Goal: Task Accomplishment & Management: Manage account settings

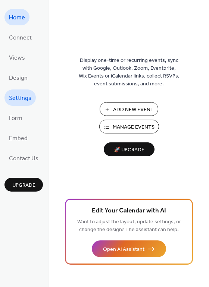
click at [18, 100] on span "Settings" at bounding box center [20, 99] width 22 height 12
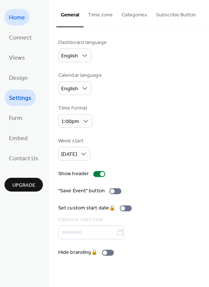
click at [19, 18] on span "Home" at bounding box center [17, 18] width 16 height 12
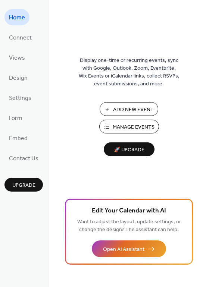
click at [133, 127] on span "Manage Events" at bounding box center [134, 128] width 42 height 8
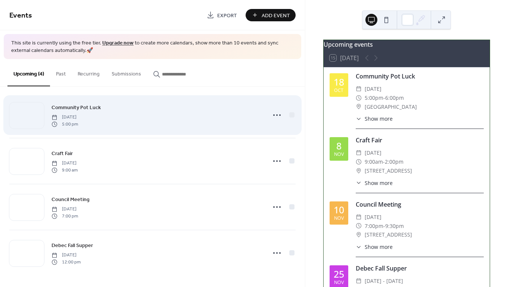
scroll to position [5, 0]
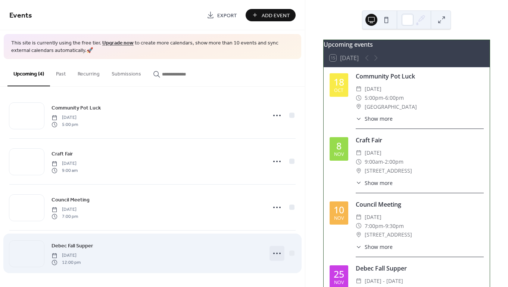
click at [276, 251] on icon at bounding box center [277, 253] width 12 height 12
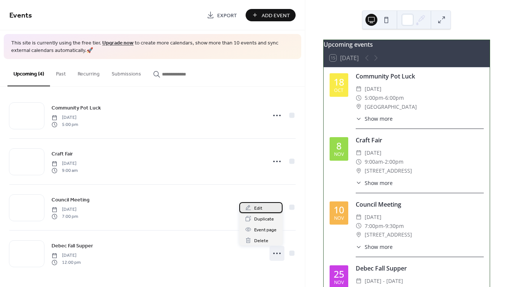
click at [259, 208] on span "Edit" at bounding box center [258, 208] width 8 height 8
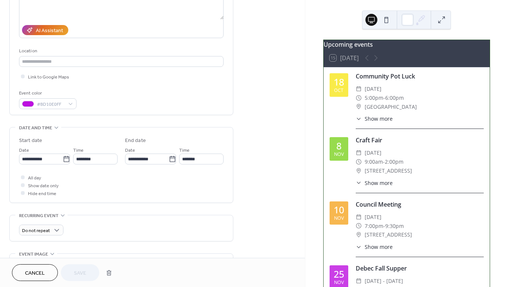
scroll to position [121, 0]
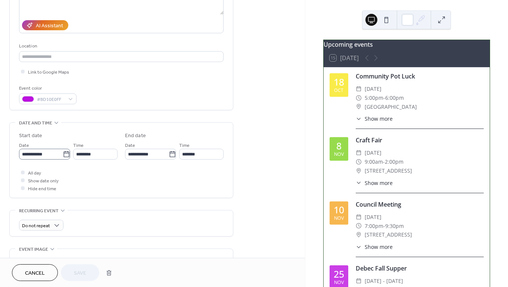
click at [63, 155] on icon at bounding box center [66, 153] width 7 height 7
click at [62, 155] on input "**********" at bounding box center [41, 154] width 44 height 11
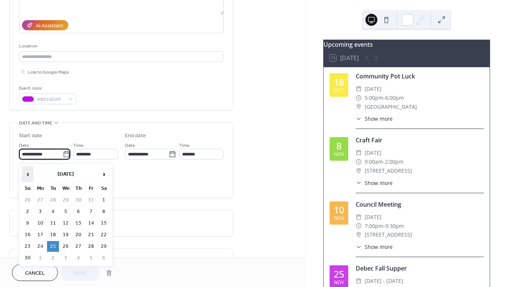
click at [27, 174] on span "‹" at bounding box center [27, 174] width 11 height 15
click at [103, 233] on td "25" at bounding box center [104, 234] width 12 height 11
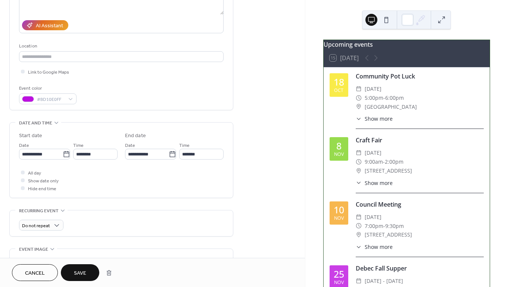
type input "**********"
click at [211, 154] on input "*******" at bounding box center [201, 154] width 44 height 11
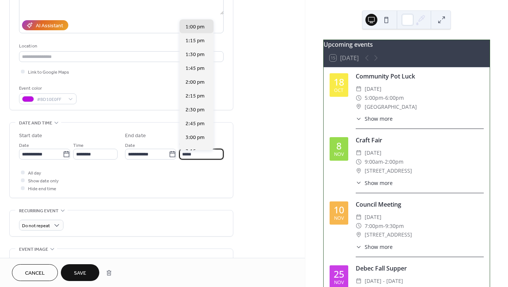
scroll to position [55, 0]
type input "*"
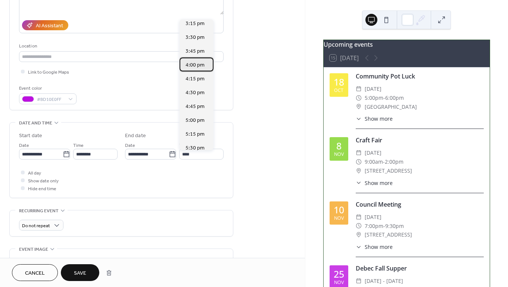
click at [196, 63] on span "4:00 pm" at bounding box center [195, 65] width 19 height 8
type input "*******"
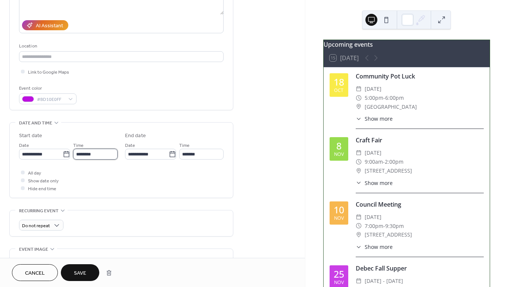
click at [106, 156] on input "********" at bounding box center [95, 154] width 44 height 11
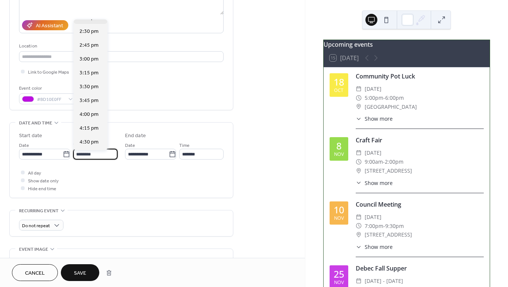
scroll to position [799, 0]
click at [93, 111] on span "4:00 pm" at bounding box center [89, 112] width 19 height 8
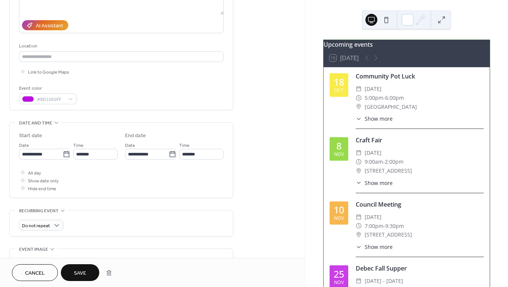
type input "*******"
click at [207, 155] on input "*******" at bounding box center [201, 154] width 44 height 11
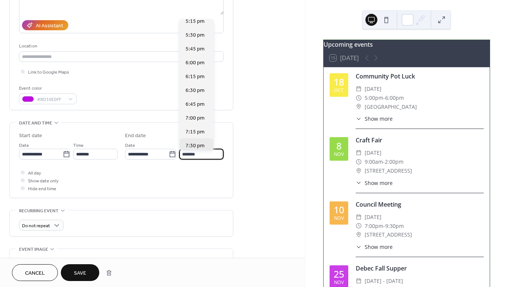
scroll to position [953, 0]
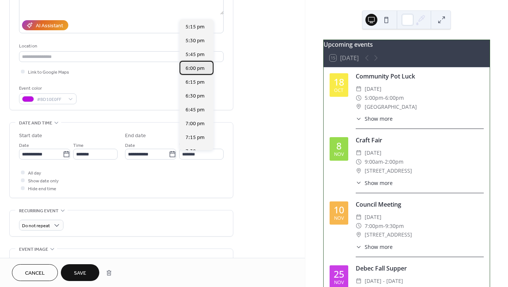
click at [196, 68] on span "6:00 pm" at bounding box center [195, 69] width 19 height 8
type input "*******"
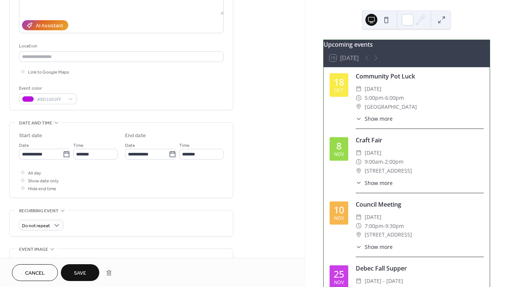
click at [74, 270] on span "Save" at bounding box center [80, 273] width 12 height 8
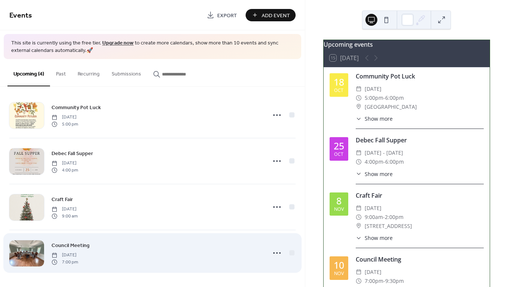
scroll to position [5, 0]
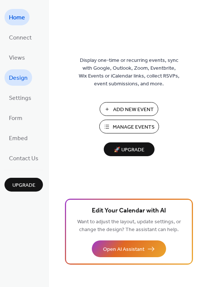
click at [17, 78] on span "Design" at bounding box center [18, 78] width 19 height 12
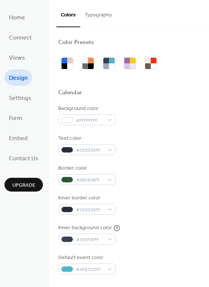
click at [100, 15] on button "Typography" at bounding box center [98, 13] width 36 height 27
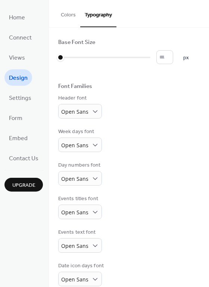
click at [67, 14] on button "Colors" at bounding box center [68, 13] width 24 height 27
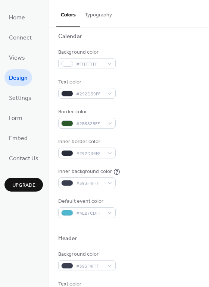
scroll to position [46, 0]
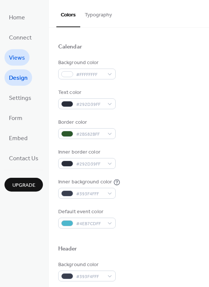
click at [15, 56] on span "Views" at bounding box center [17, 58] width 16 height 12
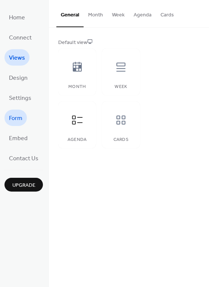
click at [18, 119] on span "Form" at bounding box center [15, 119] width 13 height 12
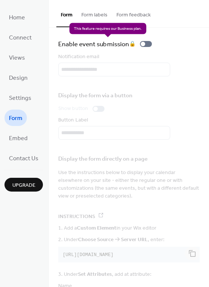
click at [150, 44] on div "Enable event submission 🔒" at bounding box center [106, 44] width 97 height 10
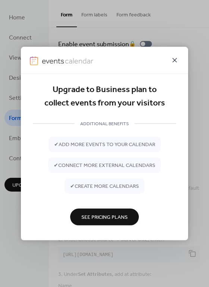
click at [175, 59] on icon at bounding box center [174, 60] width 9 height 9
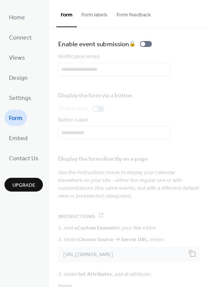
click at [93, 15] on button "Form labels" at bounding box center [94, 13] width 35 height 27
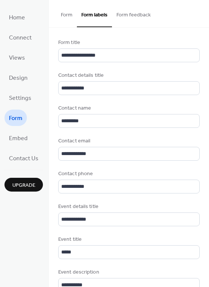
click at [129, 15] on button "Form feedback" at bounding box center [133, 13] width 43 height 27
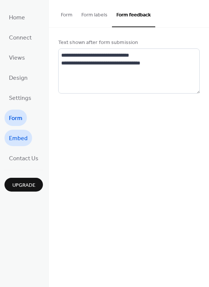
click at [18, 139] on span "Embed" at bounding box center [18, 139] width 19 height 12
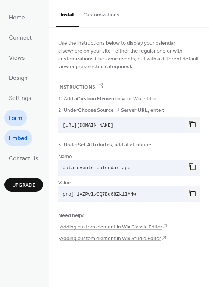
click at [17, 118] on span "Form" at bounding box center [15, 119] width 13 height 12
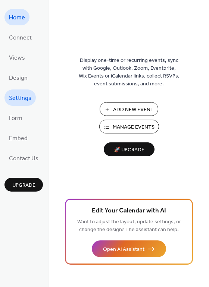
click at [16, 98] on span "Settings" at bounding box center [20, 99] width 22 height 12
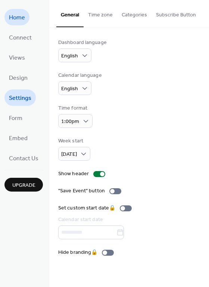
click at [14, 18] on span "Home" at bounding box center [17, 18] width 16 height 12
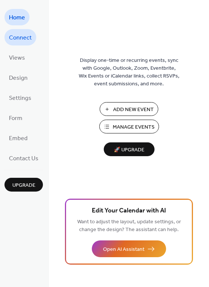
click at [16, 39] on span "Connect" at bounding box center [20, 38] width 23 height 12
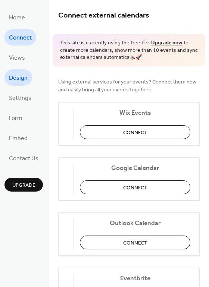
click at [17, 78] on span "Design" at bounding box center [18, 78] width 19 height 12
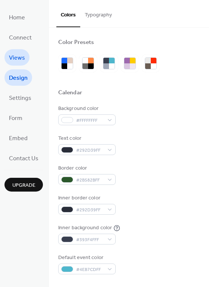
click at [17, 57] on span "Views" at bounding box center [17, 58] width 16 height 12
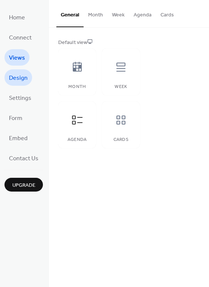
click at [21, 79] on span "Design" at bounding box center [18, 78] width 19 height 12
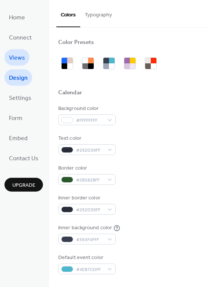
click at [20, 58] on span "Views" at bounding box center [17, 58] width 16 height 12
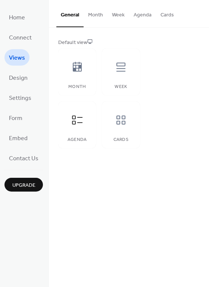
click at [167, 16] on button "Cards" at bounding box center [167, 13] width 22 height 27
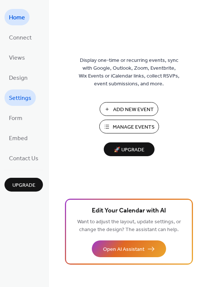
click at [21, 98] on span "Settings" at bounding box center [20, 99] width 22 height 12
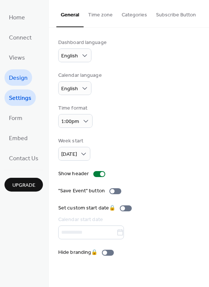
click at [17, 77] on span "Design" at bounding box center [18, 78] width 19 height 12
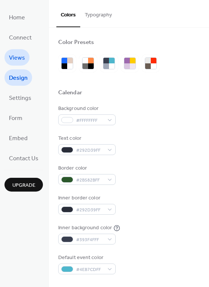
click at [17, 56] on span "Views" at bounding box center [17, 58] width 16 height 12
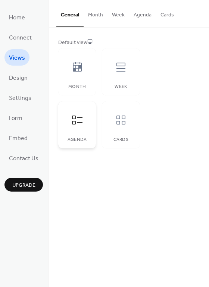
click at [74, 119] on icon at bounding box center [77, 120] width 10 height 9
click at [74, 126] on div at bounding box center [77, 120] width 22 height 22
click at [77, 72] on icon at bounding box center [77, 67] width 12 height 12
click at [76, 118] on icon at bounding box center [77, 120] width 12 height 12
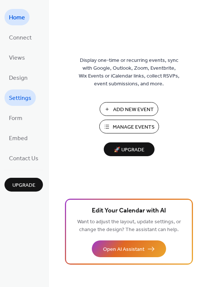
click at [22, 97] on span "Settings" at bounding box center [20, 99] width 22 height 12
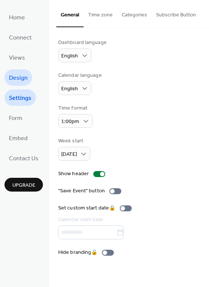
click at [19, 78] on span "Design" at bounding box center [18, 78] width 19 height 12
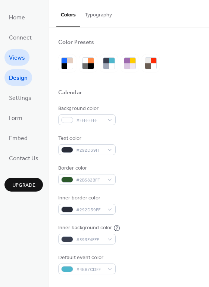
click at [18, 59] on span "Views" at bounding box center [17, 58] width 16 height 12
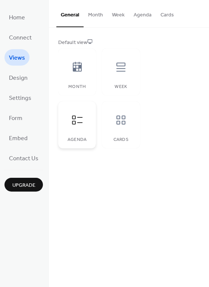
click at [73, 116] on icon at bounding box center [77, 120] width 10 height 9
click at [127, 119] on div at bounding box center [121, 120] width 22 height 22
click at [75, 120] on icon at bounding box center [77, 120] width 12 height 12
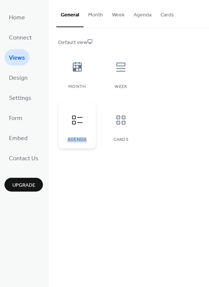
click at [75, 120] on icon at bounding box center [77, 120] width 12 height 12
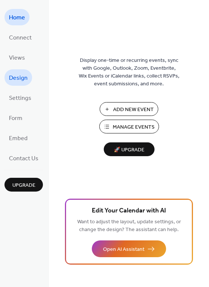
click at [21, 78] on span "Design" at bounding box center [18, 78] width 19 height 12
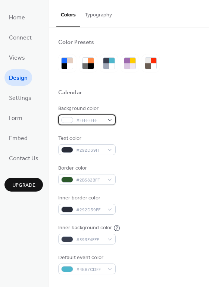
click at [68, 121] on div at bounding box center [67, 120] width 12 height 6
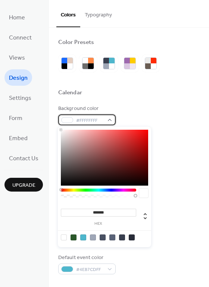
click at [68, 121] on div at bounding box center [67, 120] width 12 height 6
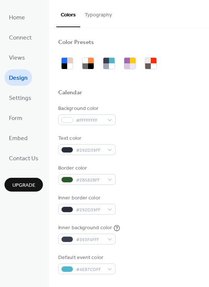
click at [100, 15] on button "Typography" at bounding box center [98, 13] width 36 height 27
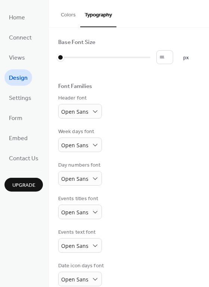
click at [66, 13] on button "Colors" at bounding box center [68, 13] width 24 height 27
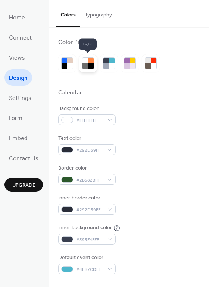
click at [86, 60] on div at bounding box center [86, 61] width 6 height 6
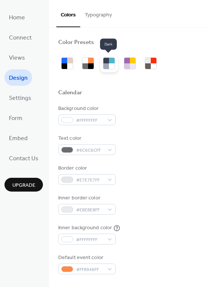
click at [110, 64] on div at bounding box center [112, 66] width 6 height 6
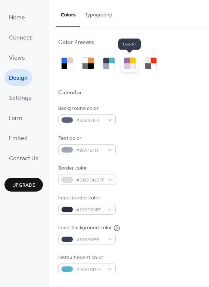
click at [130, 63] on div at bounding box center [133, 61] width 6 height 6
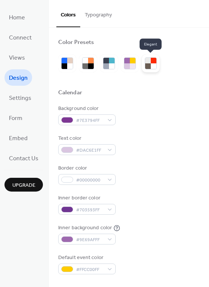
click at [149, 62] on div at bounding box center [148, 61] width 6 height 6
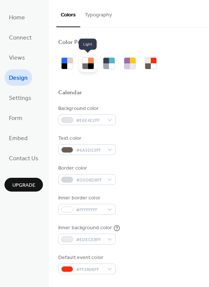
click at [85, 61] on div at bounding box center [86, 61] width 6 height 6
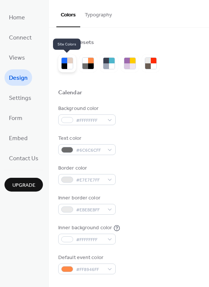
click at [66, 62] on div at bounding box center [65, 61] width 6 height 6
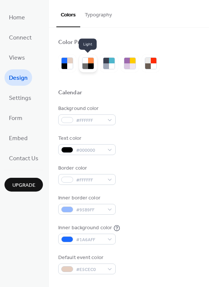
click at [86, 62] on div at bounding box center [86, 61] width 6 height 6
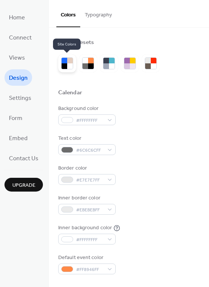
click at [65, 63] on div at bounding box center [65, 66] width 6 height 6
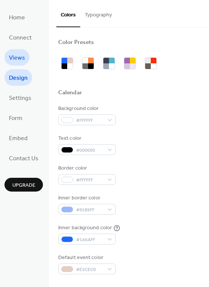
click at [18, 58] on span "Views" at bounding box center [17, 58] width 16 height 12
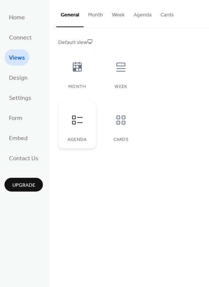
click at [73, 120] on icon at bounding box center [77, 120] width 12 height 12
click at [79, 65] on icon at bounding box center [77, 67] width 9 height 10
click at [121, 69] on icon at bounding box center [121, 67] width 12 height 12
click at [121, 118] on icon at bounding box center [120, 120] width 9 height 9
click at [76, 119] on icon at bounding box center [77, 120] width 12 height 12
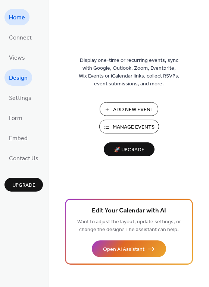
click at [20, 78] on span "Design" at bounding box center [18, 78] width 19 height 12
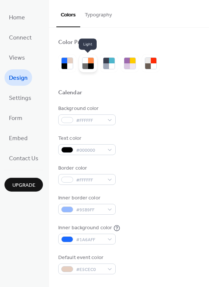
click at [84, 60] on div at bounding box center [86, 61] width 6 height 6
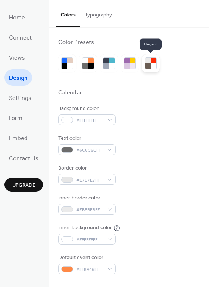
click at [147, 59] on div at bounding box center [148, 61] width 6 height 6
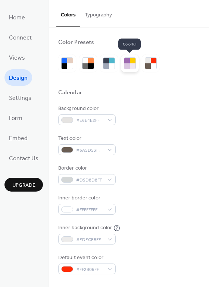
click at [130, 61] on div at bounding box center [133, 61] width 6 height 6
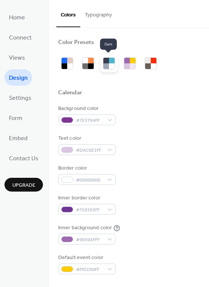
click at [107, 62] on div at bounding box center [106, 61] width 6 height 6
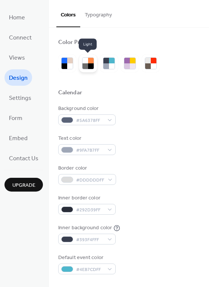
click at [86, 60] on div at bounding box center [86, 61] width 6 height 6
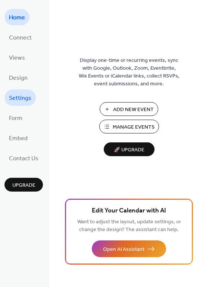
click at [22, 99] on span "Settings" at bounding box center [20, 99] width 22 height 12
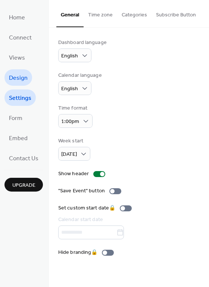
click at [18, 78] on span "Design" at bounding box center [18, 78] width 19 height 12
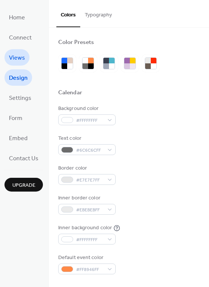
click at [16, 59] on span "Views" at bounding box center [17, 58] width 16 height 12
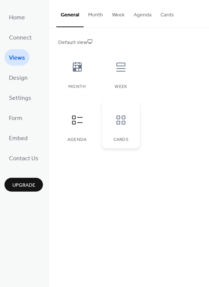
click at [119, 119] on icon at bounding box center [120, 120] width 9 height 9
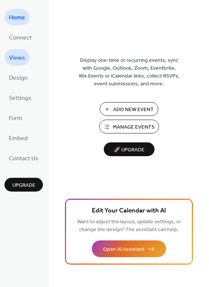
click at [19, 59] on span "Views" at bounding box center [17, 58] width 16 height 12
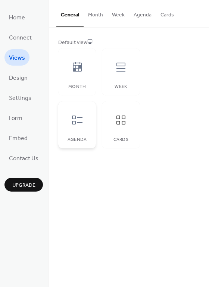
click at [75, 121] on icon at bounding box center [77, 120] width 12 height 12
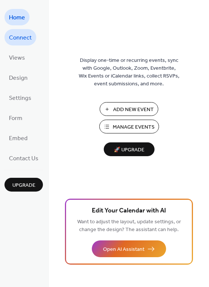
click at [23, 38] on span "Connect" at bounding box center [20, 38] width 23 height 12
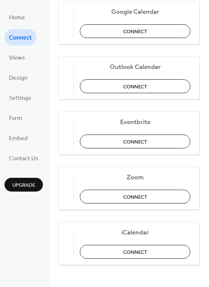
scroll to position [156, 0]
click at [19, 57] on span "Views" at bounding box center [17, 58] width 16 height 12
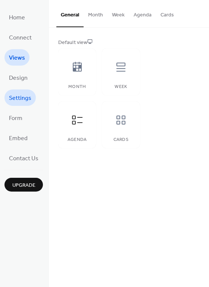
click at [16, 98] on span "Settings" at bounding box center [20, 99] width 22 height 12
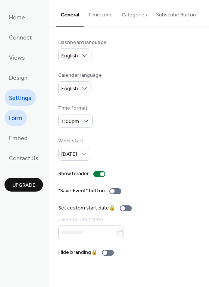
click at [16, 119] on span "Form" at bounding box center [15, 119] width 13 height 12
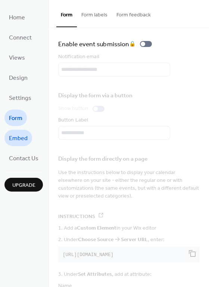
click at [16, 138] on span "Embed" at bounding box center [18, 139] width 19 height 12
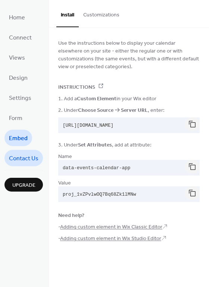
click at [30, 155] on span "Contact Us" at bounding box center [23, 159] width 29 height 12
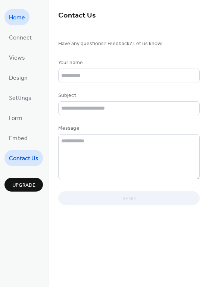
click at [16, 20] on span "Home" at bounding box center [17, 18] width 16 height 12
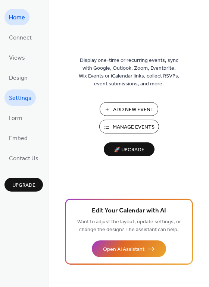
click at [18, 98] on span "Settings" at bounding box center [20, 99] width 22 height 12
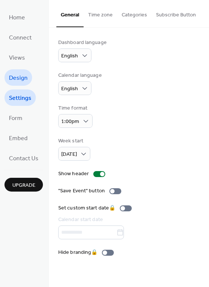
click at [19, 77] on span "Design" at bounding box center [18, 78] width 19 height 12
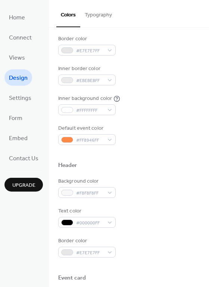
scroll to position [128, 0]
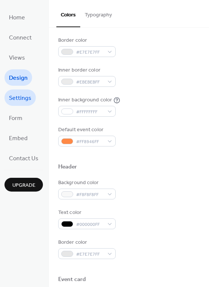
click at [19, 99] on span "Settings" at bounding box center [20, 99] width 22 height 12
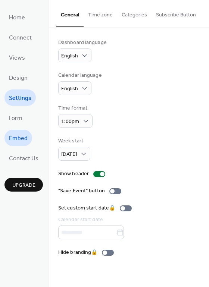
click at [19, 137] on span "Embed" at bounding box center [18, 139] width 19 height 12
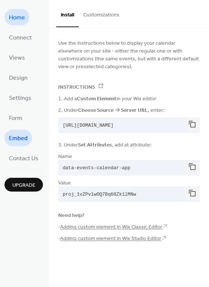
click at [18, 15] on span "Home" at bounding box center [17, 18] width 16 height 12
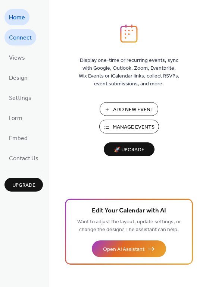
click at [18, 36] on span "Connect" at bounding box center [20, 38] width 23 height 12
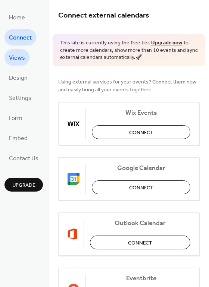
click at [17, 56] on span "Views" at bounding box center [17, 58] width 16 height 12
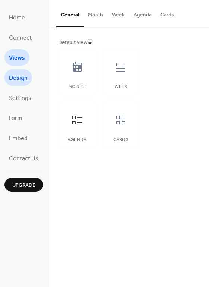
click at [18, 78] on span "Design" at bounding box center [18, 78] width 19 height 12
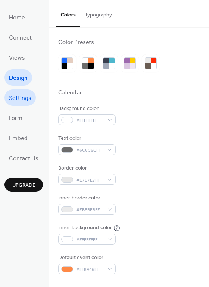
click at [17, 97] on span "Settings" at bounding box center [20, 99] width 22 height 12
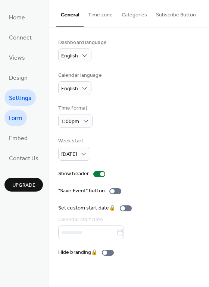
click at [18, 119] on span "Form" at bounding box center [15, 119] width 13 height 12
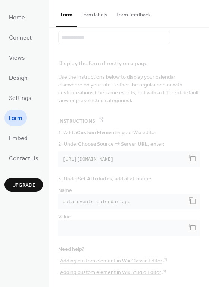
scroll to position [100, 0]
click at [96, 16] on button "Form labels" at bounding box center [94, 13] width 35 height 27
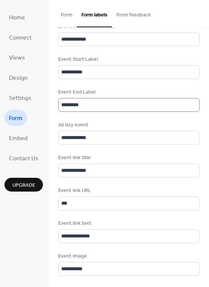
scroll to position [350, 0]
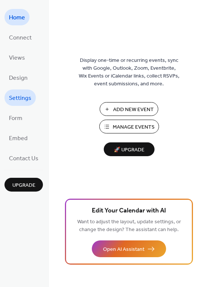
click at [19, 97] on span "Settings" at bounding box center [20, 99] width 22 height 12
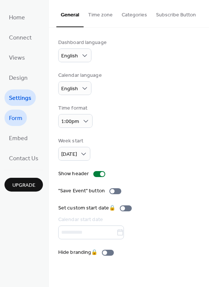
click at [17, 119] on span "Form" at bounding box center [15, 119] width 13 height 12
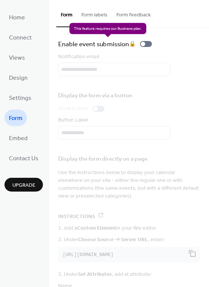
click at [149, 43] on div "Enable event submission 🔒" at bounding box center [106, 44] width 97 height 10
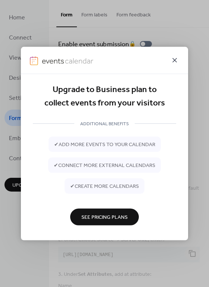
click at [174, 61] on icon at bounding box center [174, 60] width 9 height 9
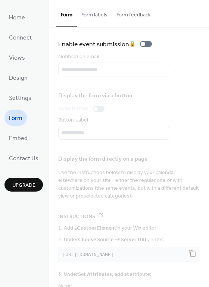
click at [137, 14] on button "Form feedback" at bounding box center [133, 13] width 43 height 27
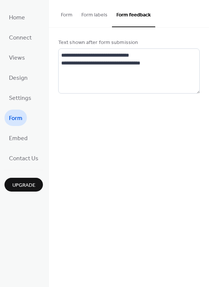
click at [94, 16] on button "Form labels" at bounding box center [94, 13] width 35 height 27
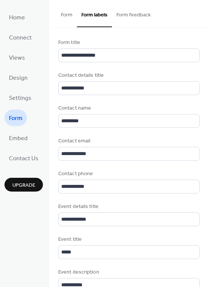
click at [65, 14] on button "Form" at bounding box center [66, 13] width 21 height 27
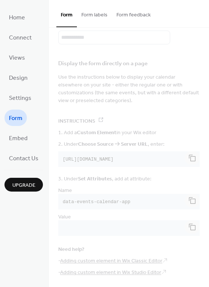
scroll to position [100, 0]
